Goal: Information Seeking & Learning: Find specific fact

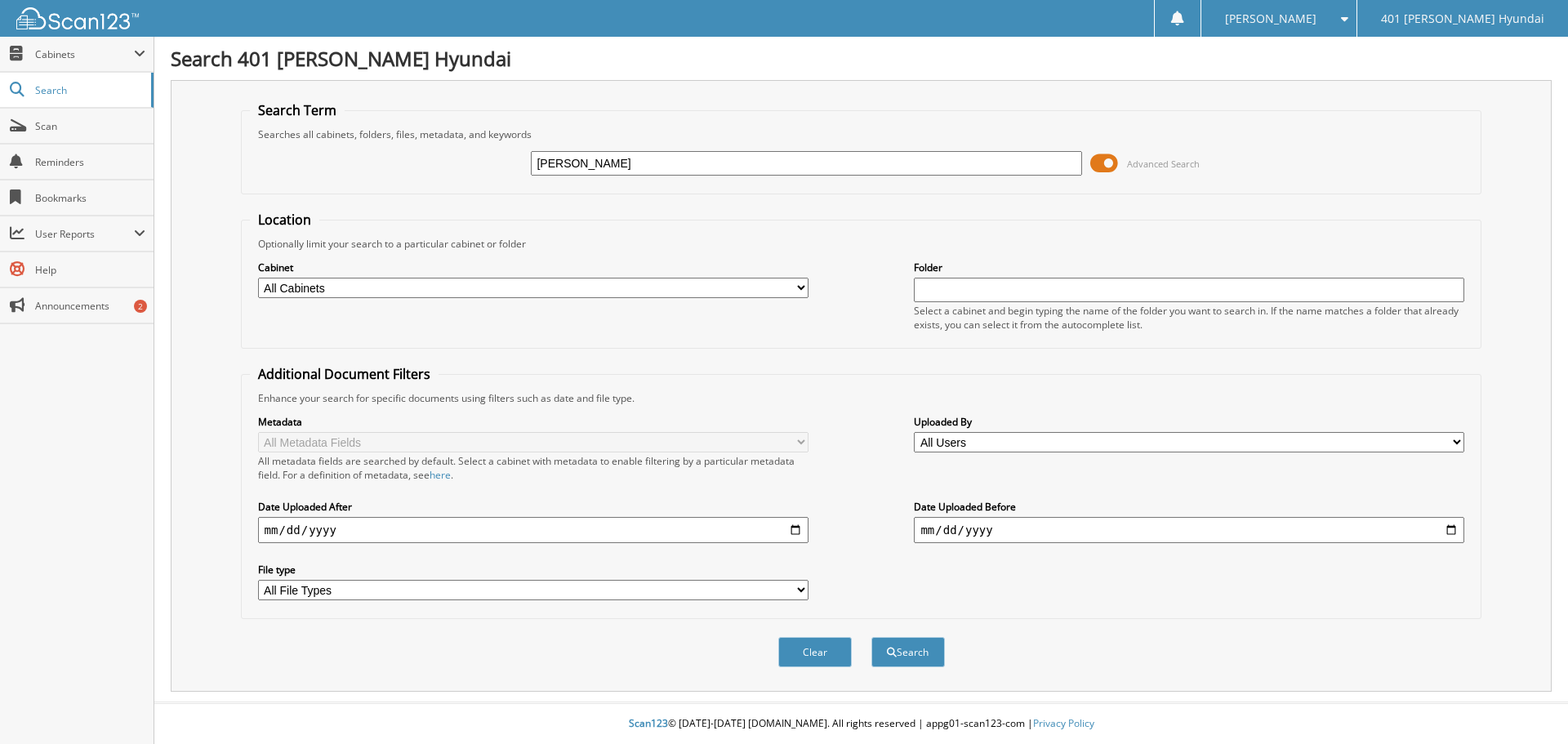
type input "[PERSON_NAME]"
click at [871, 637] on button "Search" at bounding box center [908, 652] width 73 height 30
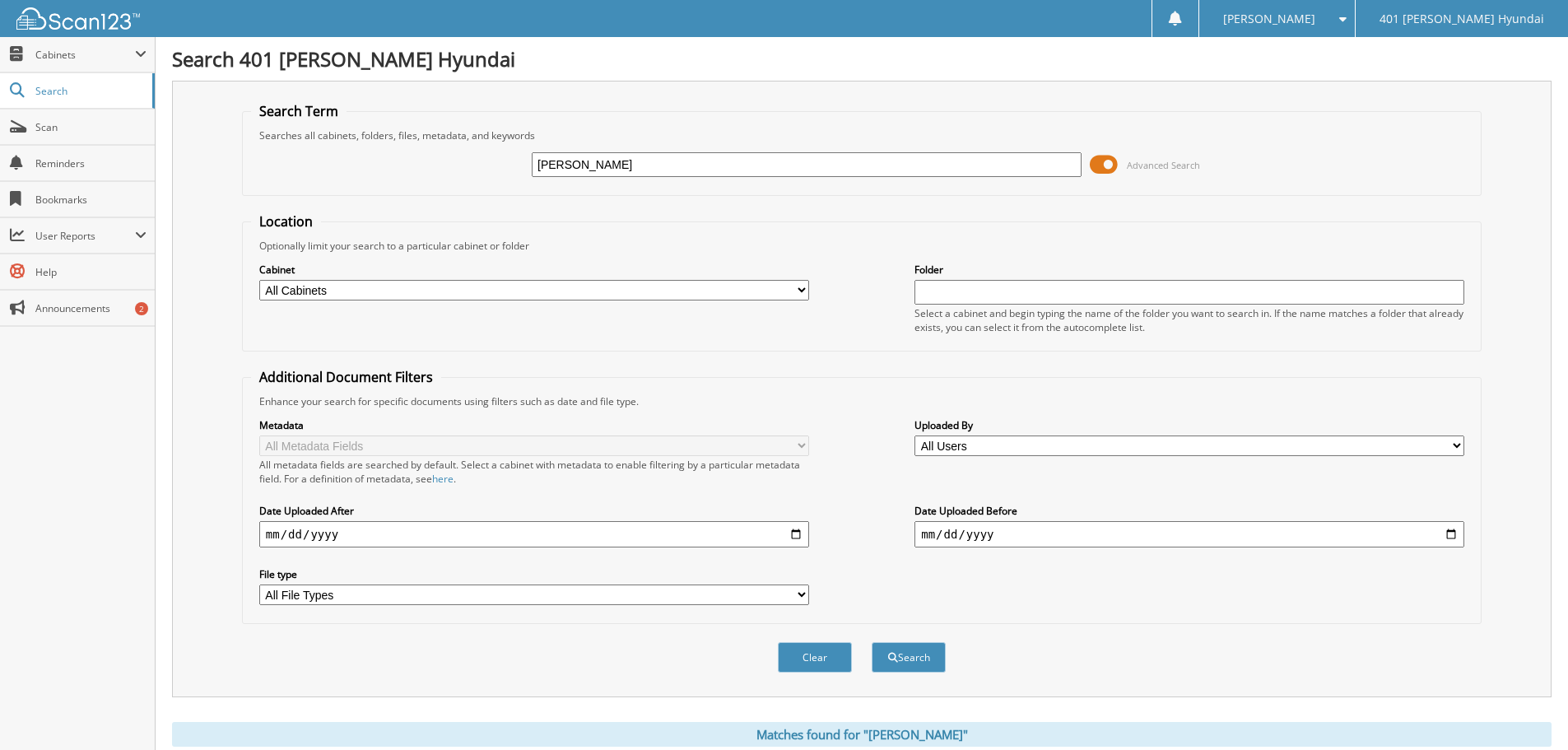
click at [1093, 163] on span at bounding box center [1104, 164] width 28 height 25
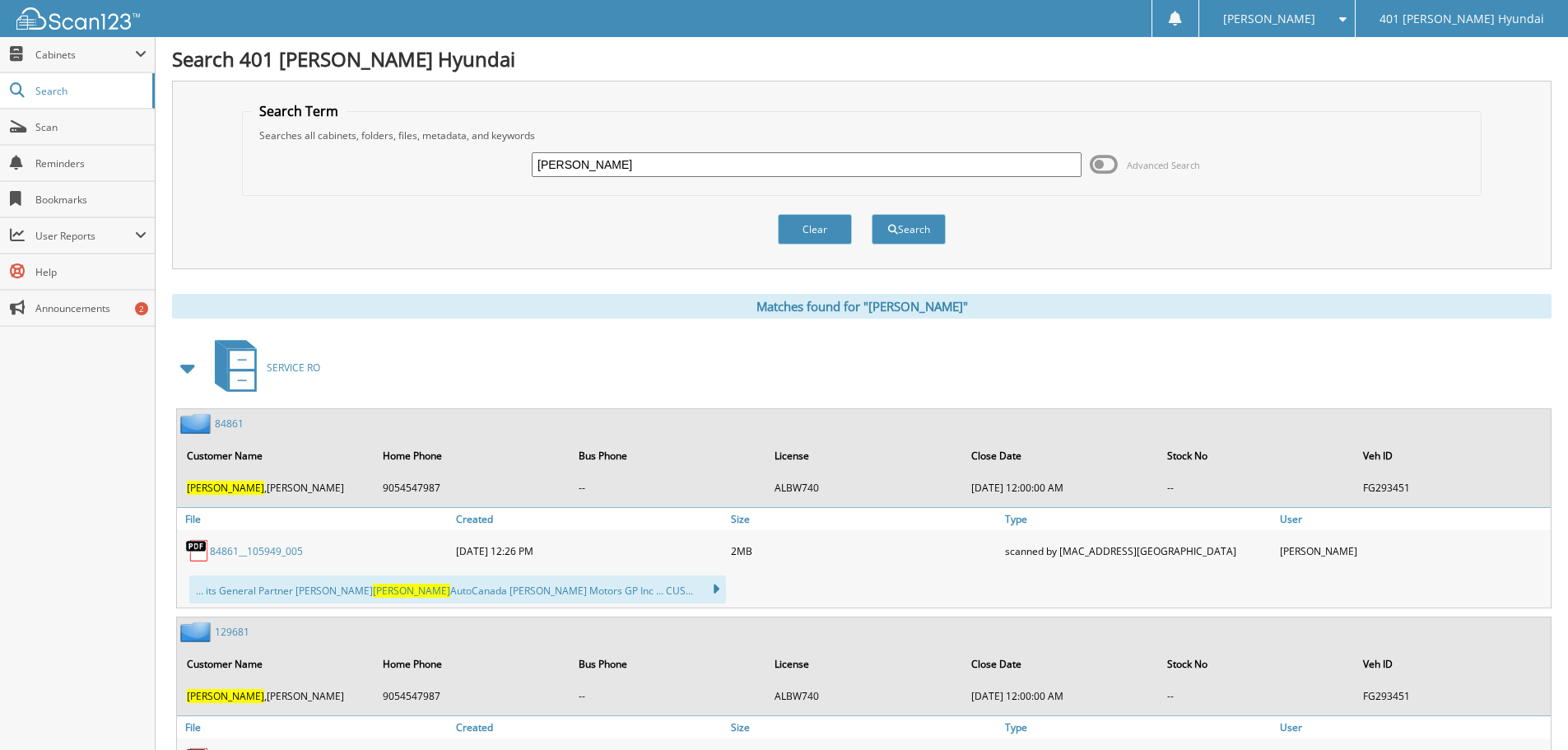
click at [537, 164] on input "[PERSON_NAME]" at bounding box center [807, 164] width 550 height 25
type input "[PERSON_NAME]"
click at [918, 225] on button "Search" at bounding box center [908, 229] width 74 height 30
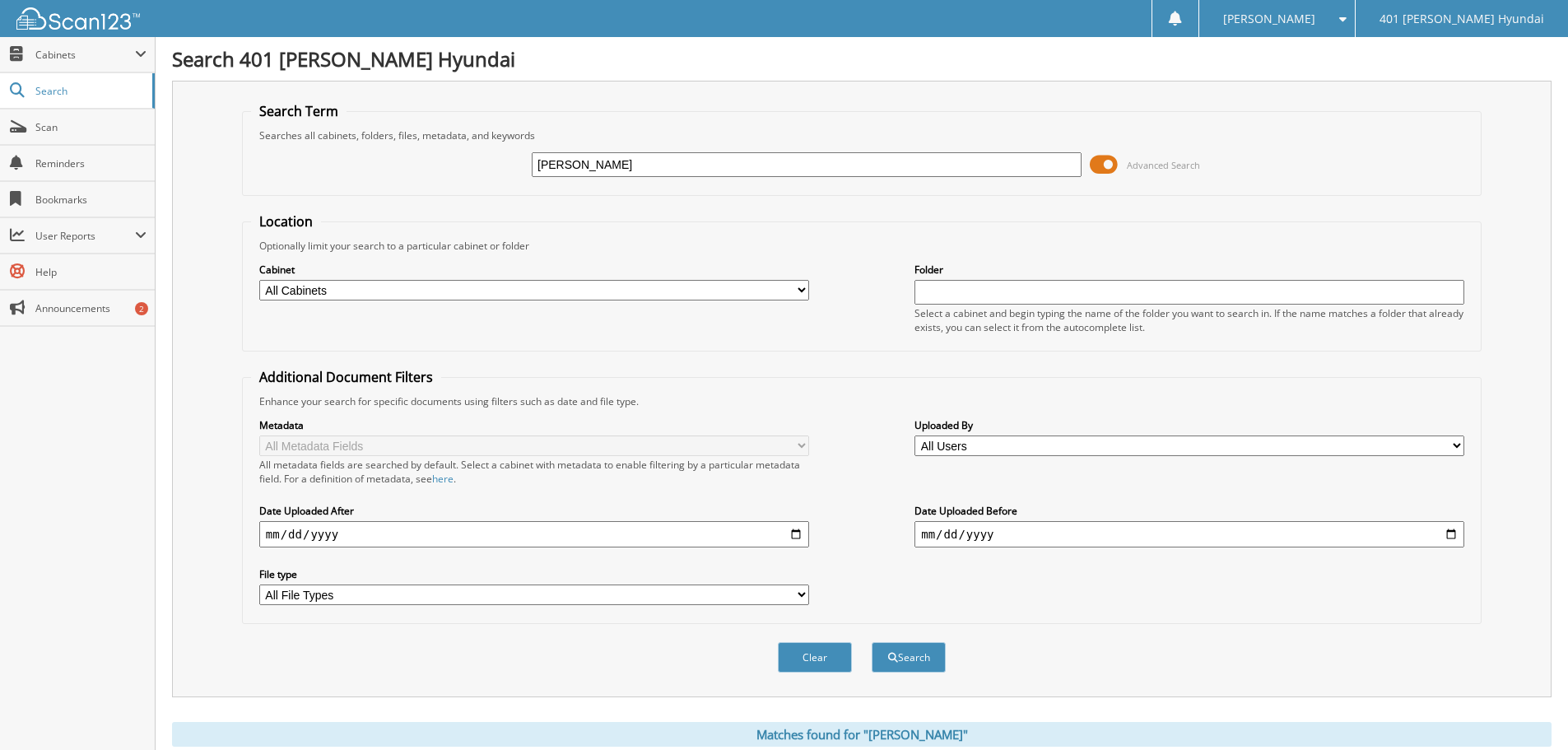
click at [1099, 165] on span at bounding box center [1104, 164] width 28 height 25
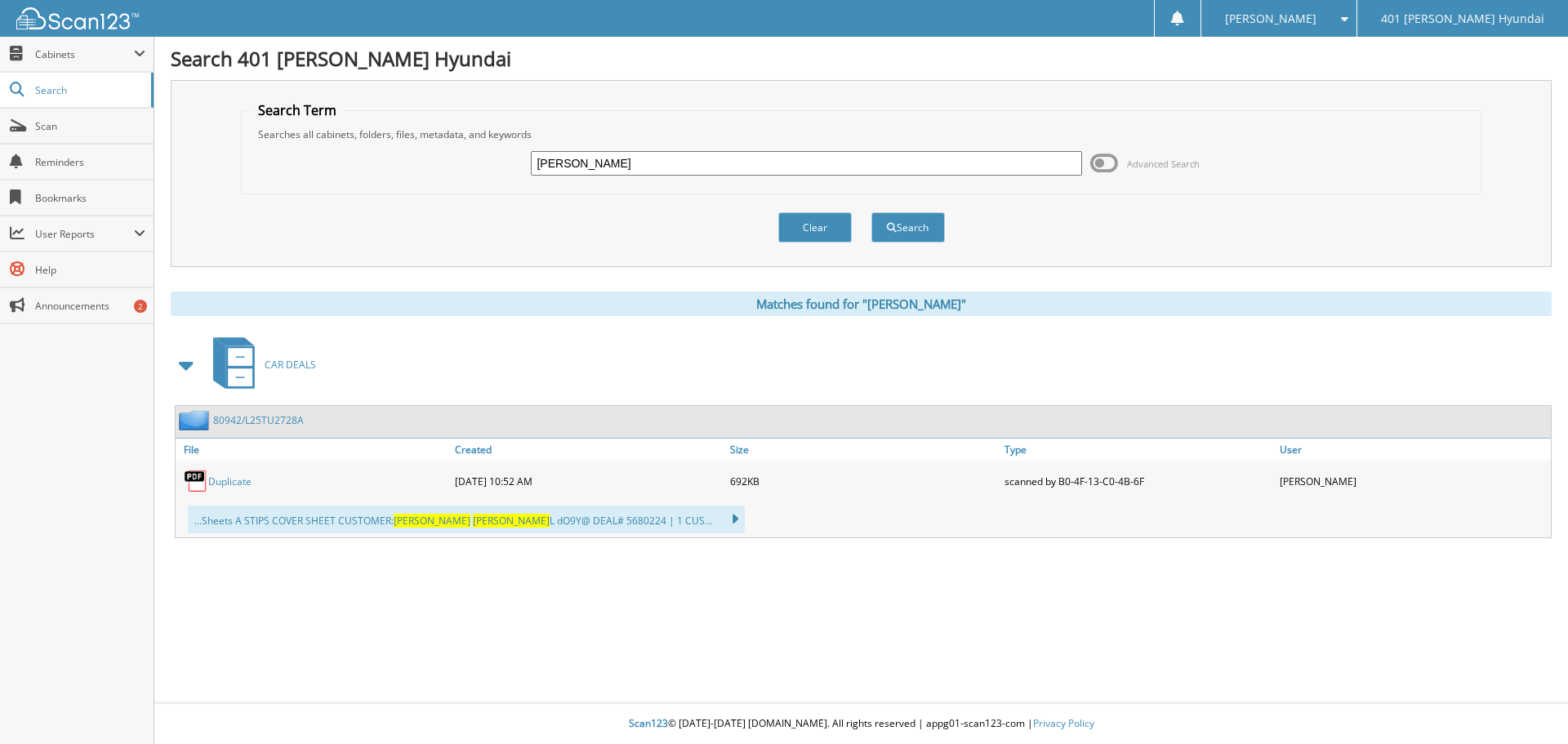
click at [246, 421] on link "80942/L25TU2728A" at bounding box center [258, 420] width 90 height 14
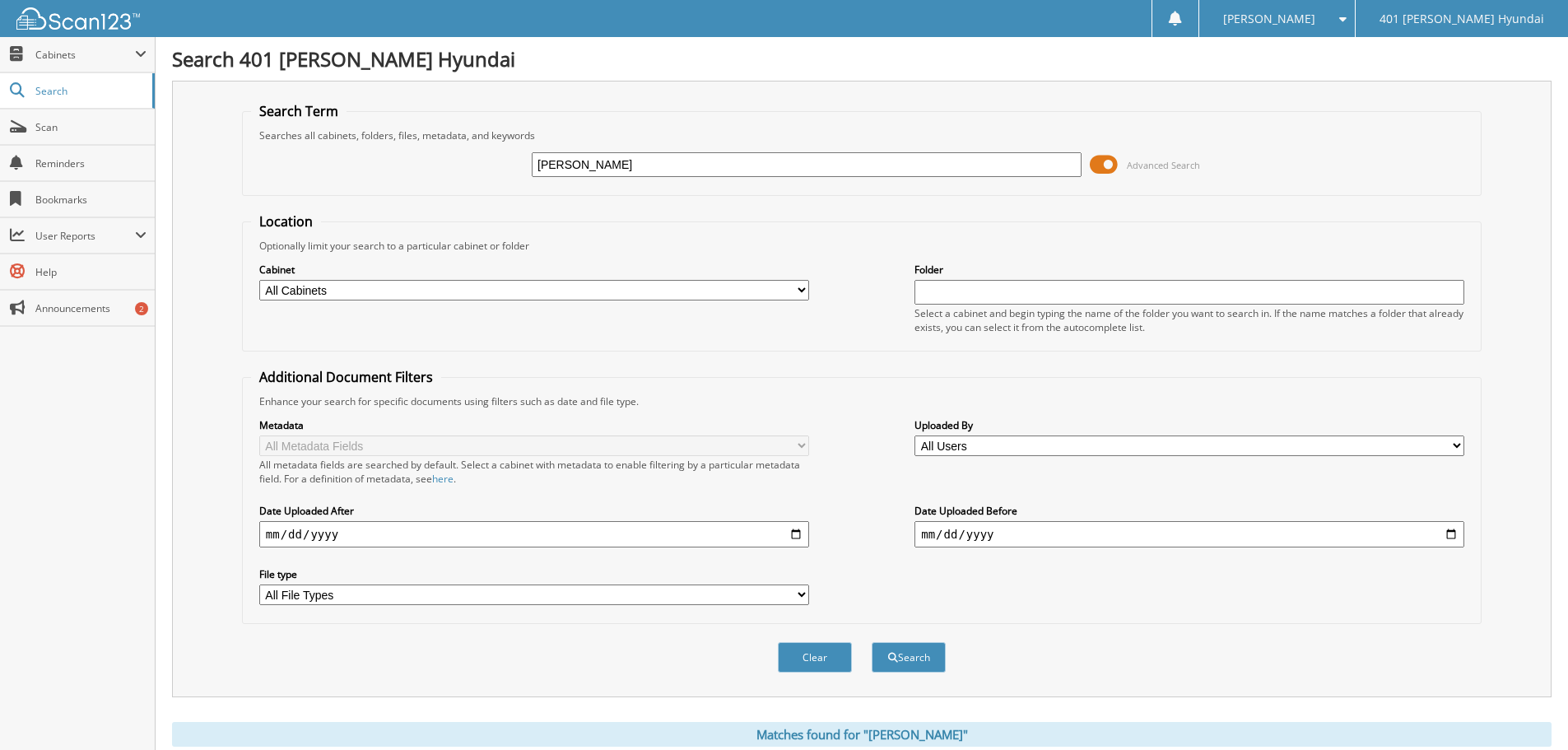
click at [1091, 161] on span at bounding box center [1104, 164] width 28 height 25
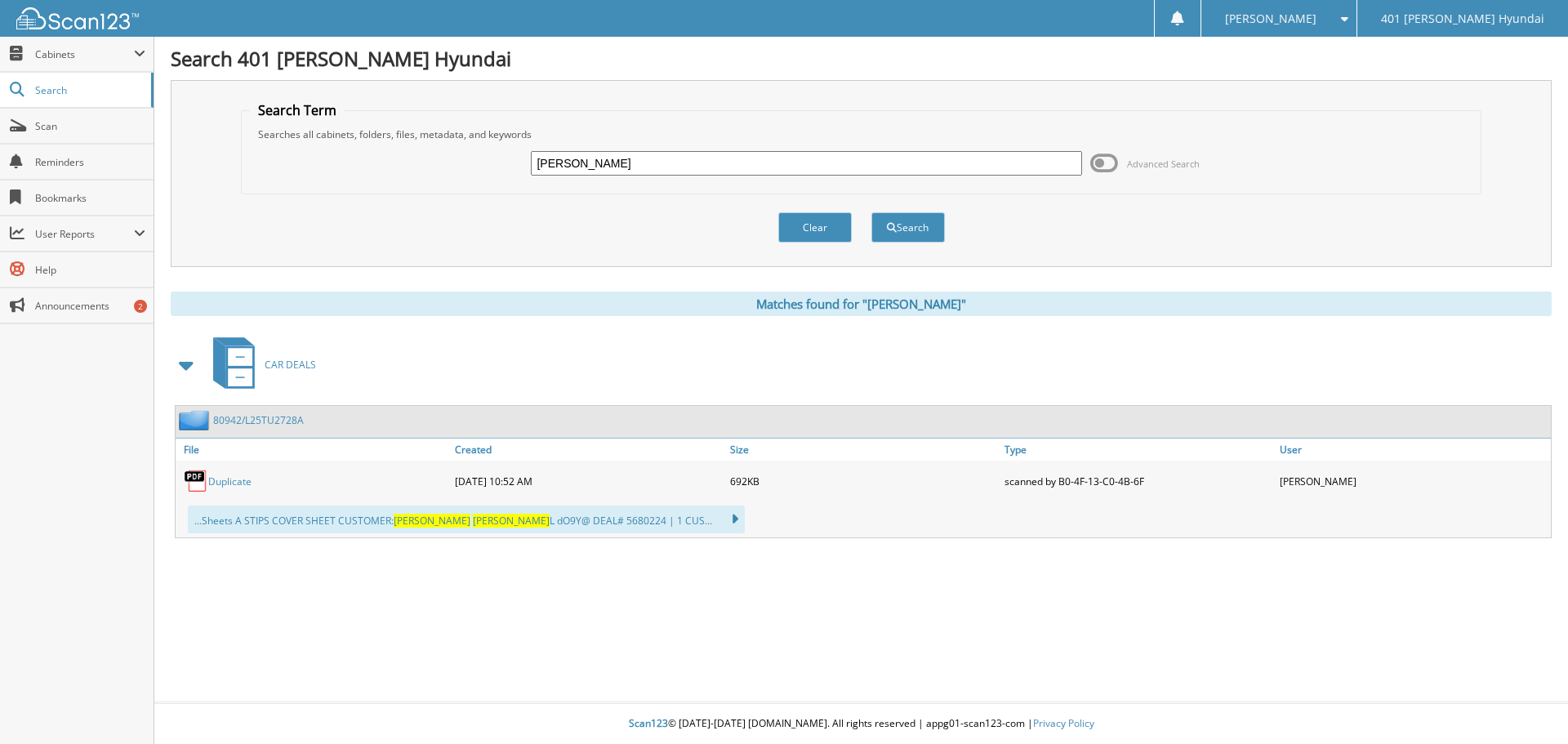
click at [294, 365] on span "CAR DEALS" at bounding box center [291, 364] width 52 height 14
